Goal: Task Accomplishment & Management: Use online tool/utility

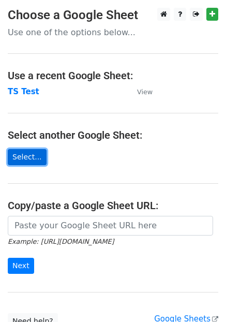
click at [28, 159] on link "Select..." at bounding box center [27, 157] width 39 height 16
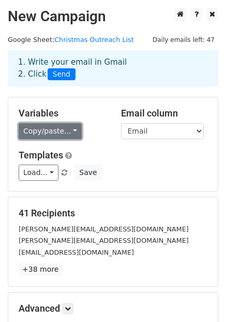
click at [68, 130] on link "Copy/paste..." at bounding box center [50, 131] width 63 height 16
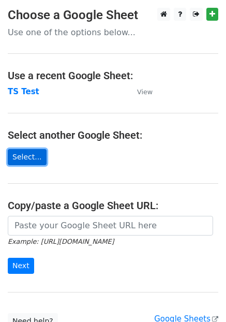
click at [22, 159] on link "Select..." at bounding box center [27, 157] width 39 height 16
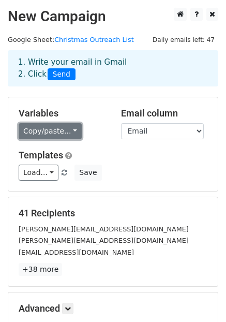
click at [67, 128] on link "Copy/paste..." at bounding box center [50, 131] width 63 height 16
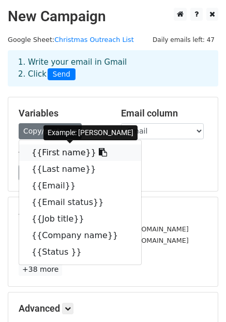
click at [99, 148] on icon at bounding box center [103, 152] width 8 height 8
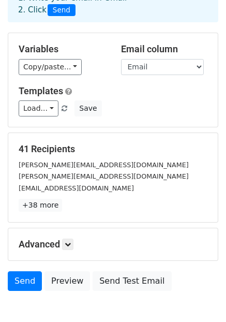
scroll to position [76, 0]
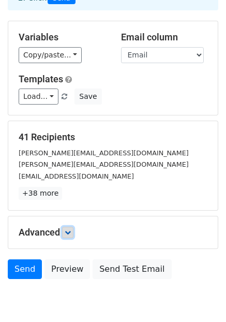
click at [68, 231] on icon at bounding box center [68, 232] width 6 height 6
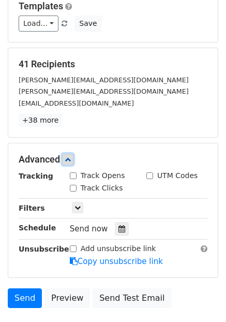
scroll to position [150, 0]
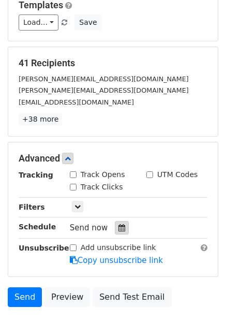
click at [119, 224] on icon at bounding box center [122, 227] width 7 height 7
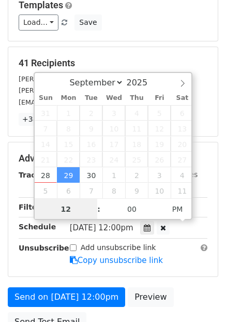
scroll to position [0, 0]
click at [175, 204] on span "AM" at bounding box center [178, 209] width 28 height 21
type input "2025-09-29 23:00"
type input "11"
click at [96, 217] on span at bounding box center [93, 214] width 7 height 10
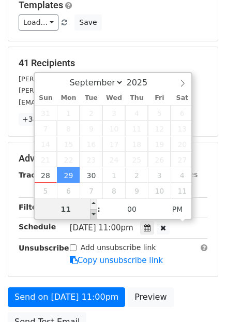
type input "2025-09-29 22:00"
type input "10"
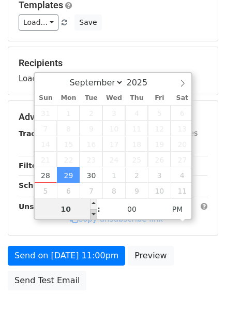
click at [96, 217] on span at bounding box center [93, 214] width 7 height 10
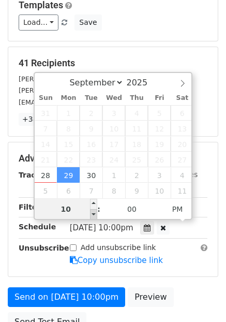
type input "2025-09-29 21:00"
type input "09"
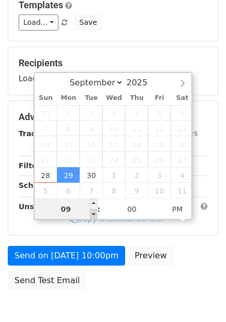
click at [96, 217] on span at bounding box center [93, 214] width 7 height 10
type input "2025-09-29 20:00"
type input "08"
click at [96, 217] on span at bounding box center [93, 214] width 7 height 10
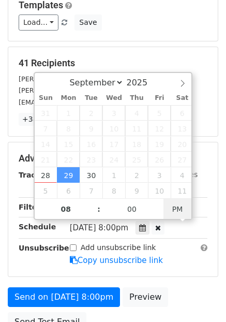
type input "2025-09-29 08:00"
click at [176, 210] on span "AM" at bounding box center [178, 209] width 28 height 21
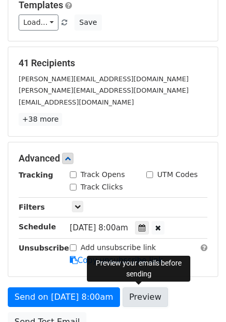
drag, startPoint x: 181, startPoint y: 272, endPoint x: 153, endPoint y: 296, distance: 36.0
click at [153, 296] on link "Preview" at bounding box center [146, 297] width 46 height 20
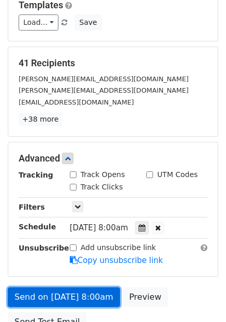
click at [67, 293] on link "Send on Sep 29 at 8:00am" at bounding box center [64, 297] width 112 height 20
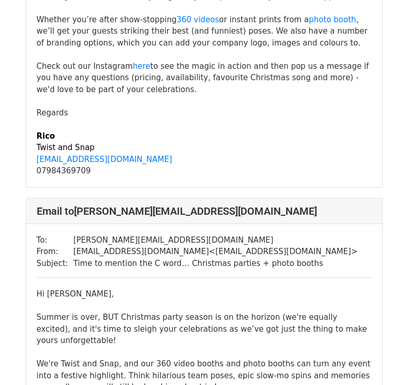
scroll to position [1580, 0]
